Goal: Information Seeking & Learning: Learn about a topic

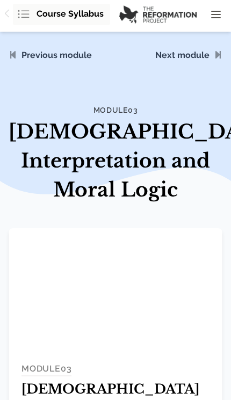
scroll to position [19, 0]
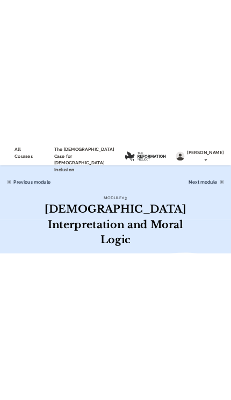
scroll to position [46, 0]
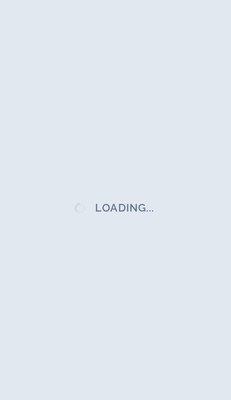
scroll to position [170, 0]
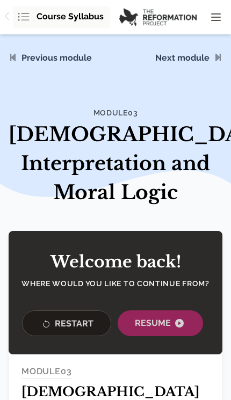
click at [71, 19] on span "Course Syllabus" at bounding box center [70, 16] width 67 height 13
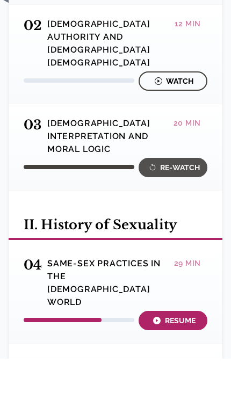
scroll to position [408, 0]
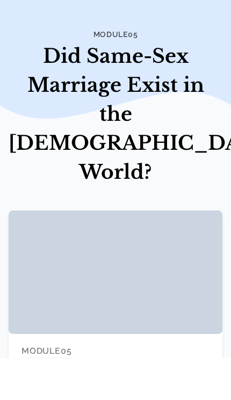
scroll to position [39, 0]
